Goal: Information Seeking & Learning: Learn about a topic

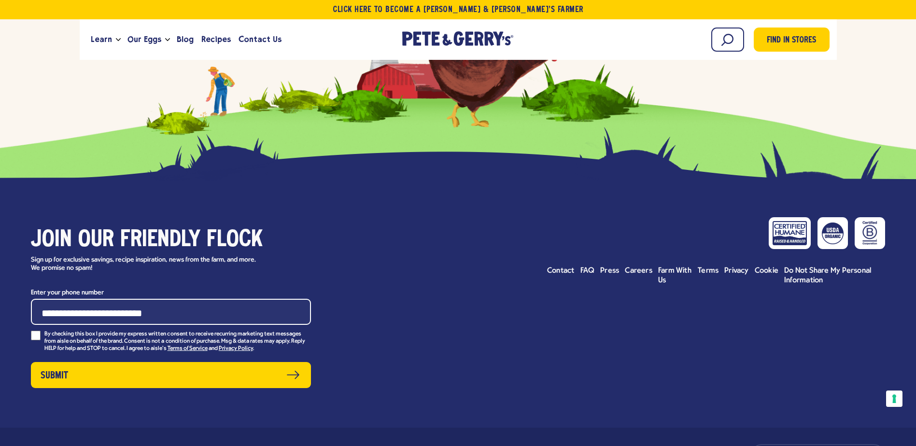
scroll to position [10846, 0]
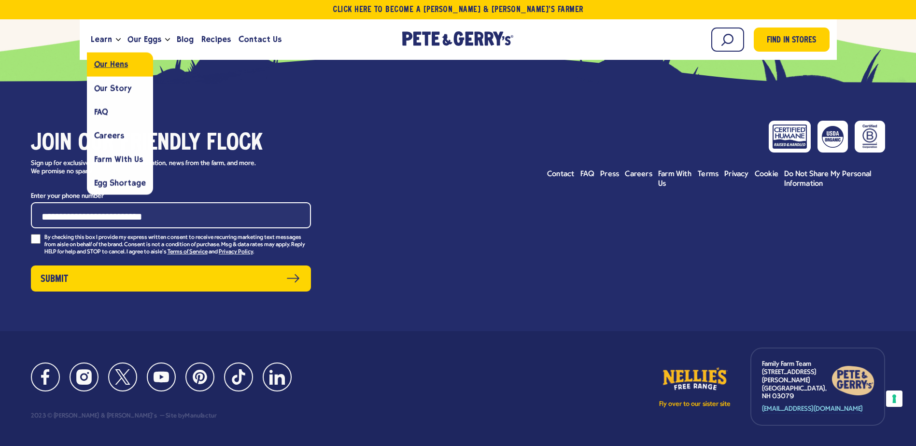
click at [115, 72] on link "Our Hens" at bounding box center [120, 65] width 66 height 24
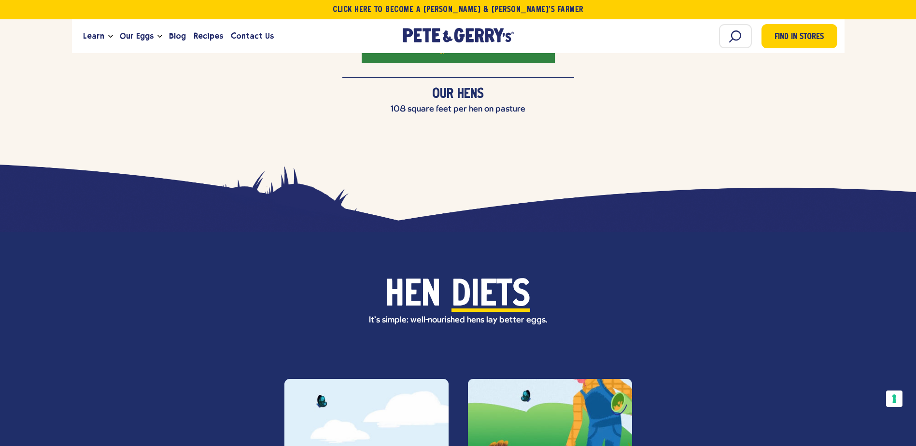
scroll to position [2349, 0]
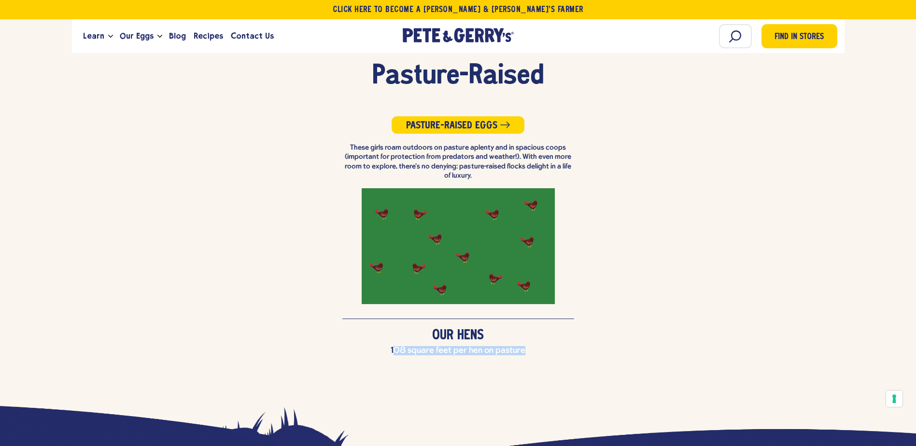
drag, startPoint x: 394, startPoint y: 326, endPoint x: 523, endPoint y: 331, distance: 128.6
click at [523, 331] on li "Pasture-Raised Pasture-Raised Eggs These girls roam outdoors on pasture aplenty…" at bounding box center [458, 209] width 916 height 353
drag, startPoint x: 523, startPoint y: 331, endPoint x: 489, endPoint y: 333, distance: 33.8
click at [489, 333] on li "Pasture-Raised Pasture-Raised Eggs These girls roam outdoors on pasture aplenty…" at bounding box center [458, 209] width 916 height 353
drag, startPoint x: 395, startPoint y: 327, endPoint x: 530, endPoint y: 334, distance: 135.4
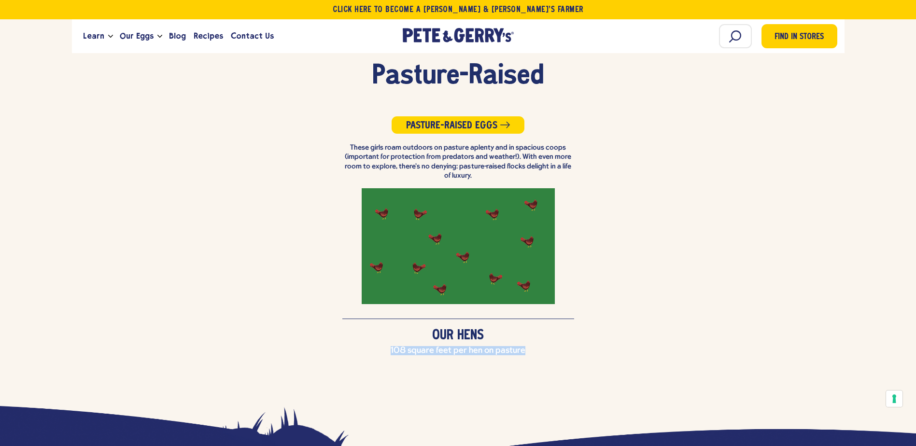
click at [530, 334] on li "Pasture-Raised Pasture-Raised Eggs These girls roam outdoors on pasture aplenty…" at bounding box center [458, 209] width 916 height 353
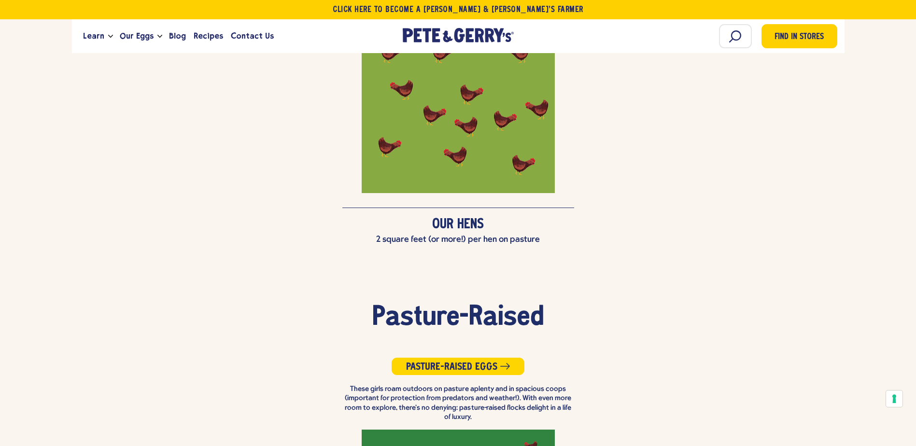
scroll to position [2059, 0]
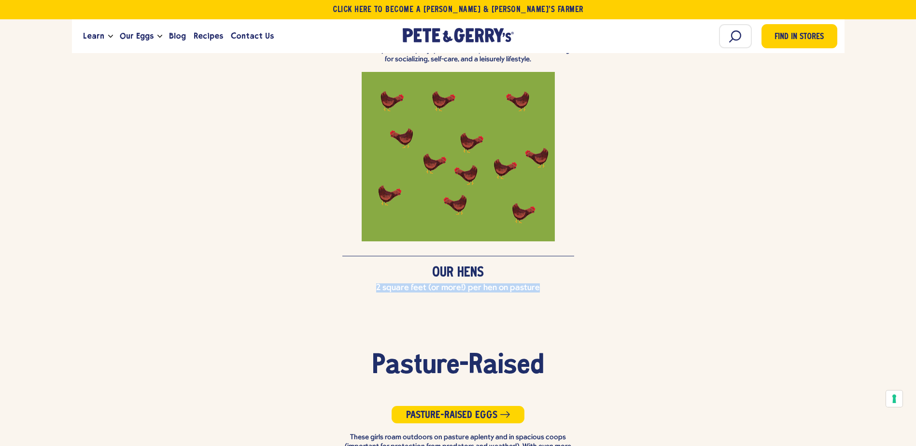
drag, startPoint x: 378, startPoint y: 260, endPoint x: 574, endPoint y: 274, distance: 196.6
click at [574, 274] on li "Free-Range Organic Free Range Eggs Hens are free to frolic, both outdoors and i…" at bounding box center [458, 116] width 916 height 414
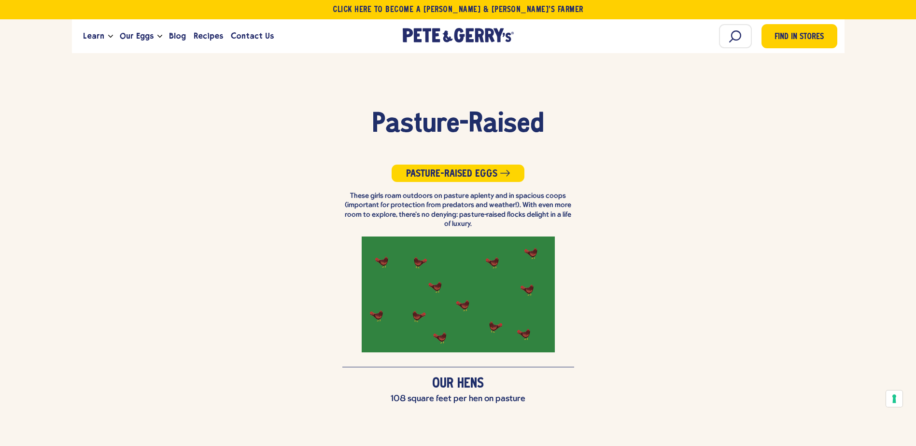
scroll to position [2011, 0]
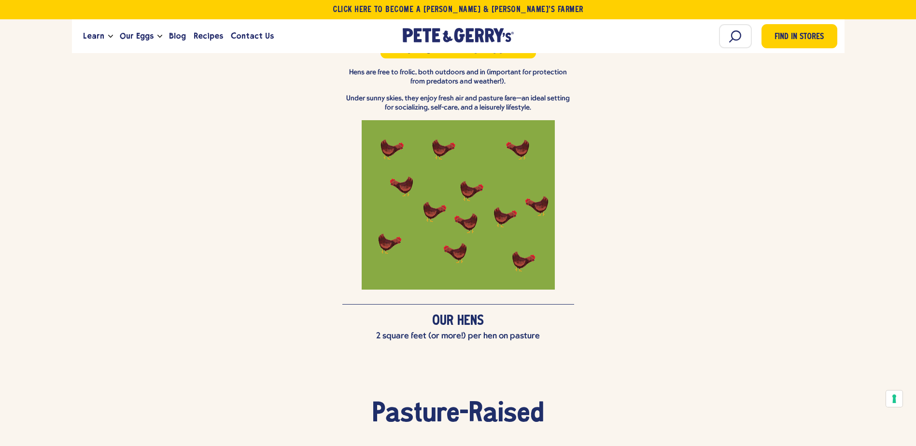
click at [601, 258] on div "Free-Range Organic Free Range Eggs Hens are free to frolic, both outdoors and i…" at bounding box center [458, 145] width 916 height 318
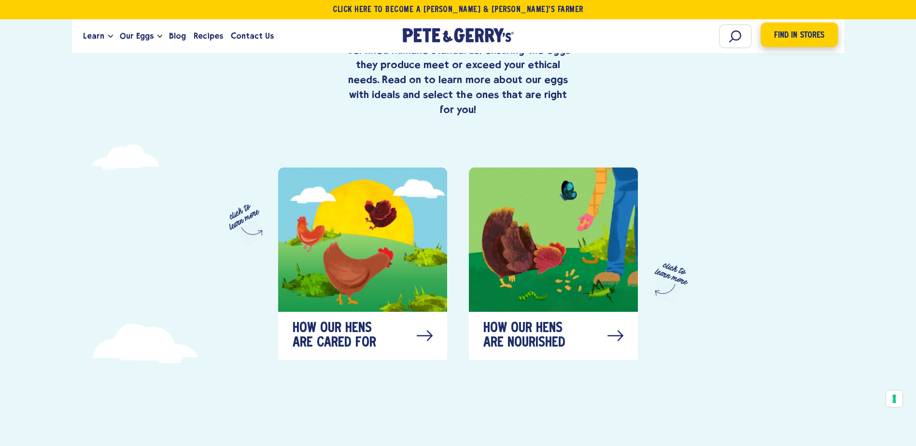
scroll to position [127, 0]
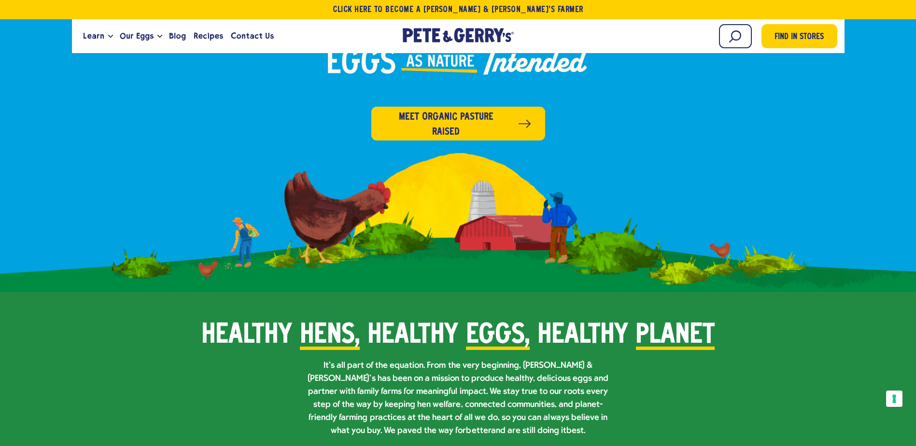
scroll to position [725, 0]
